Goal: Task Accomplishment & Management: Manage account settings

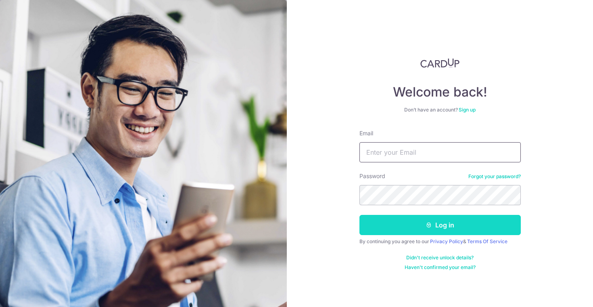
type input "[EMAIL_ADDRESS][DOMAIN_NAME]"
click at [440, 234] on button "Log in" at bounding box center [440, 225] width 161 height 20
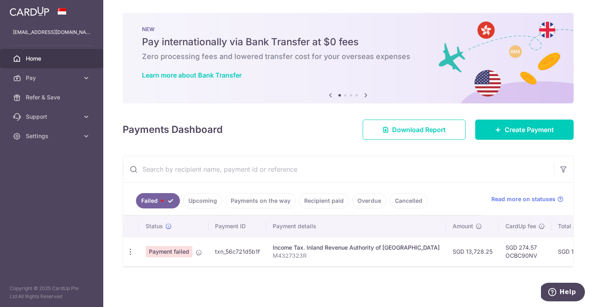
click at [363, 256] on p "M4327323R" at bounding box center [356, 255] width 167 height 8
click at [365, 246] on div "Income Tax. Inland Revenue Authority of [GEOGRAPHIC_DATA]" at bounding box center [356, 247] width 167 height 8
click at [134, 250] on icon "button" at bounding box center [130, 251] width 8 height 8
click at [164, 270] on span "Update payment" at bounding box center [173, 274] width 55 height 10
radio input "true"
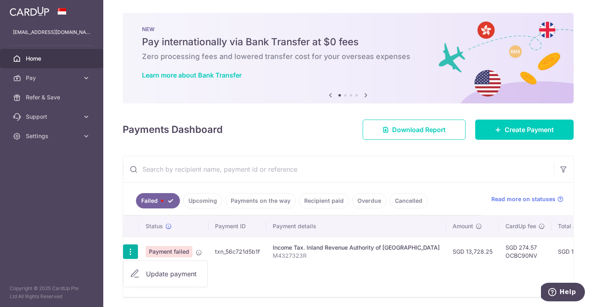
type input "13,728.25"
type input "M4327323R"
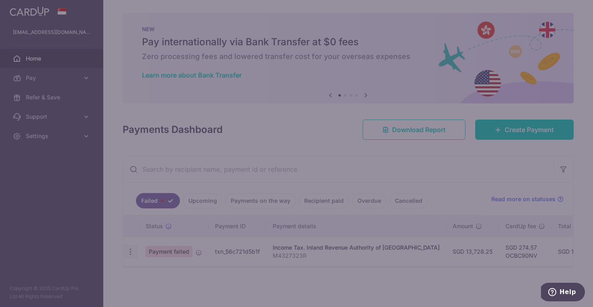
type input "OCBC90NV"
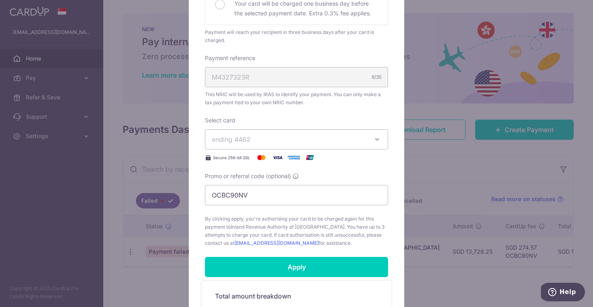
scroll to position [225, 0]
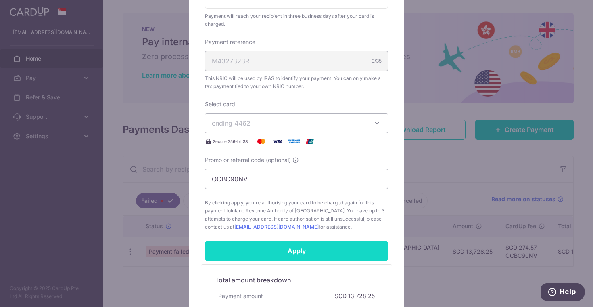
click at [270, 250] on input "Apply" at bounding box center [296, 251] width 183 height 20
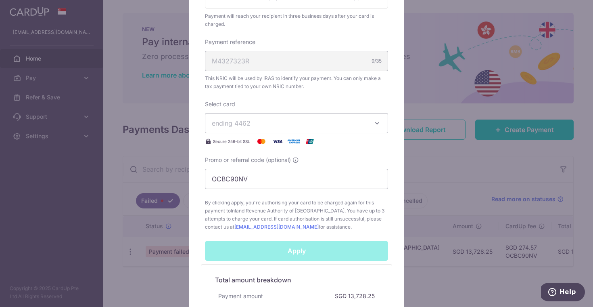
scroll to position [347, 0]
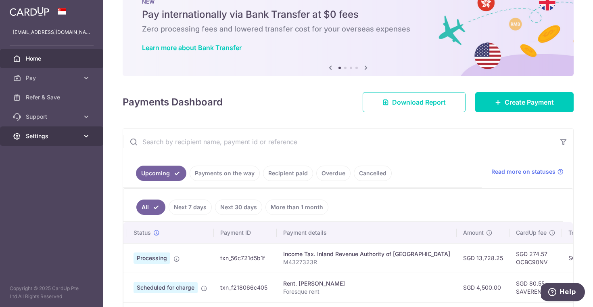
scroll to position [3, 0]
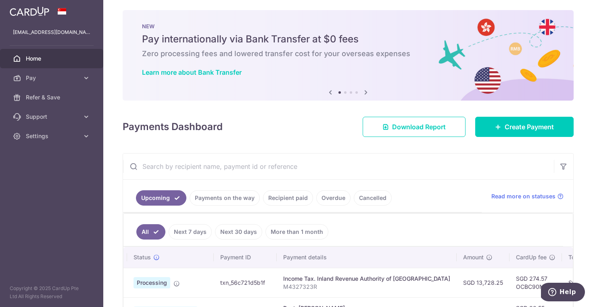
click at [237, 201] on link "Payments on the way" at bounding box center [225, 197] width 70 height 15
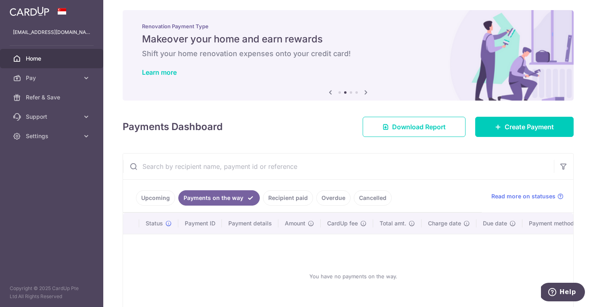
click at [282, 204] on link "Recipient paid" at bounding box center [288, 197] width 50 height 15
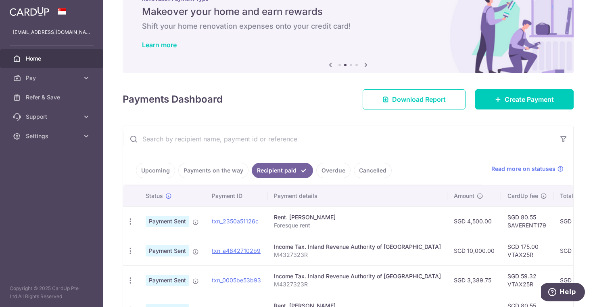
scroll to position [36, 0]
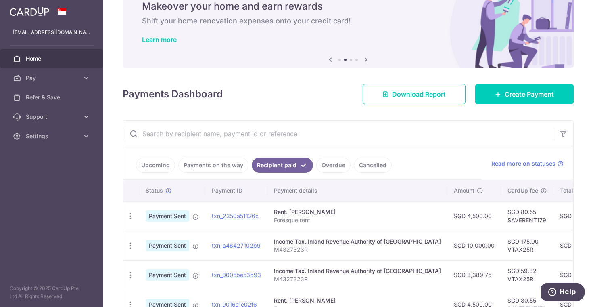
click at [313, 161] on li "Overdue" at bounding box center [332, 164] width 38 height 15
click at [38, 73] on link "Pay" at bounding box center [51, 77] width 103 height 19
click at [38, 63] on link "Home" at bounding box center [51, 58] width 103 height 19
